Goal: Transaction & Acquisition: Purchase product/service

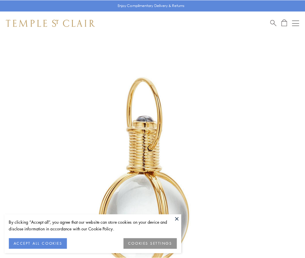
scroll to position [152, 0]
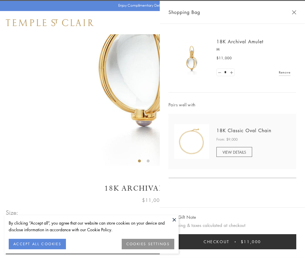
click at [232, 242] on button "Checkout $11,000" at bounding box center [233, 241] width 128 height 15
